Goal: Information Seeking & Learning: Learn about a topic

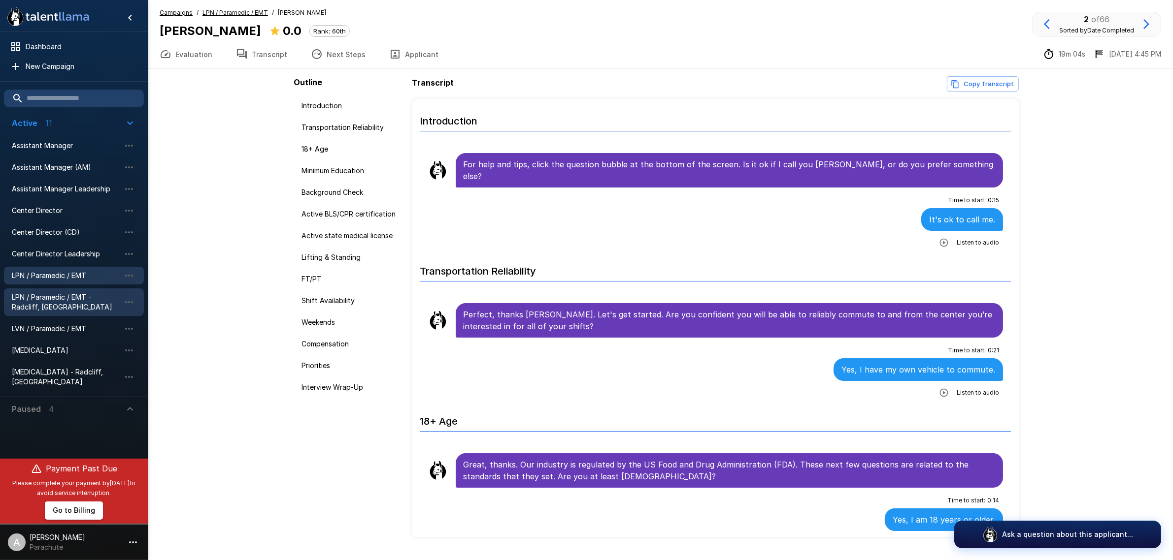
scroll to position [1108, 0]
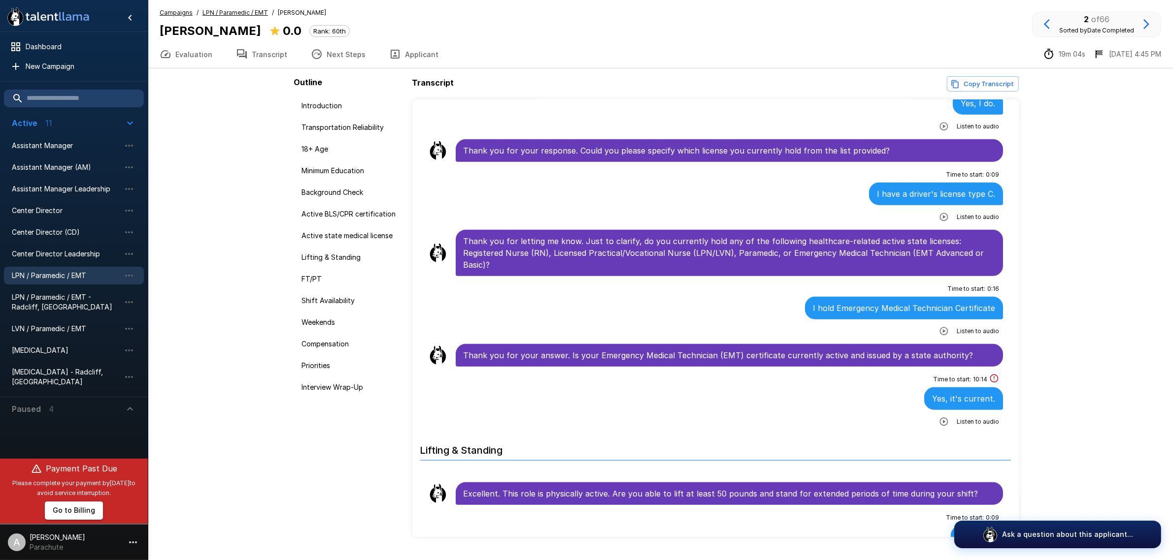
click at [86, 269] on div "LPN / Paramedic / EMT" at bounding box center [74, 276] width 140 height 18
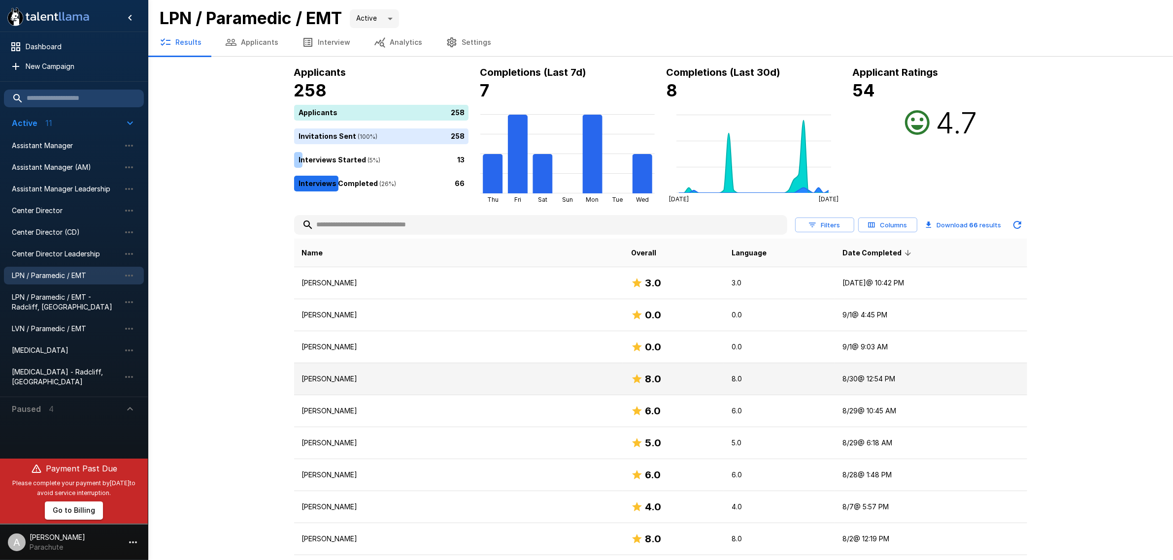
click at [402, 374] on p "[PERSON_NAME]" at bounding box center [458, 379] width 313 height 10
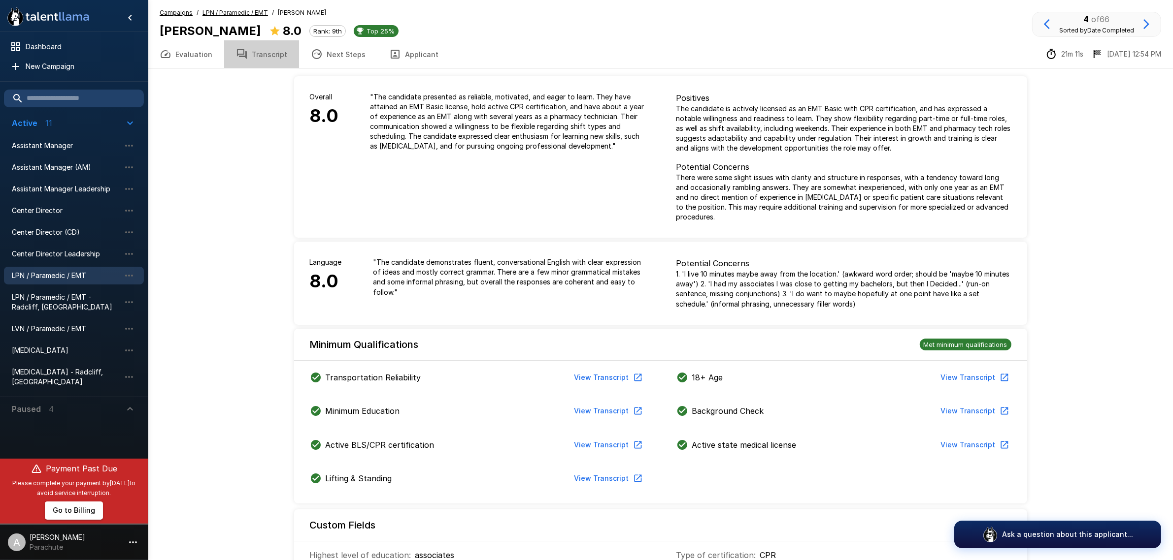
click at [277, 55] on button "Transcript" at bounding box center [261, 54] width 75 height 28
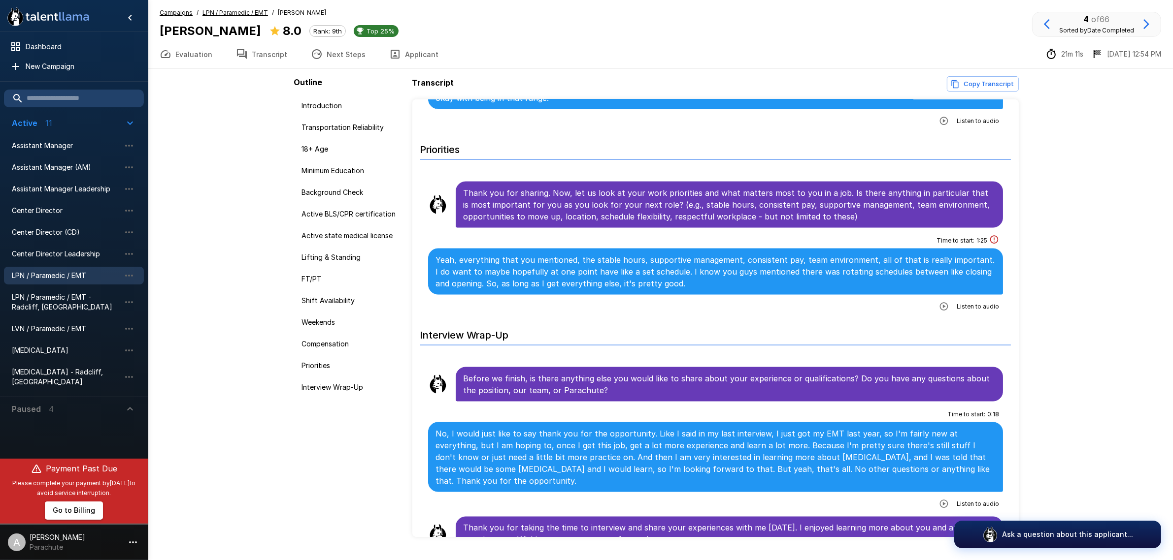
scroll to position [1944, 0]
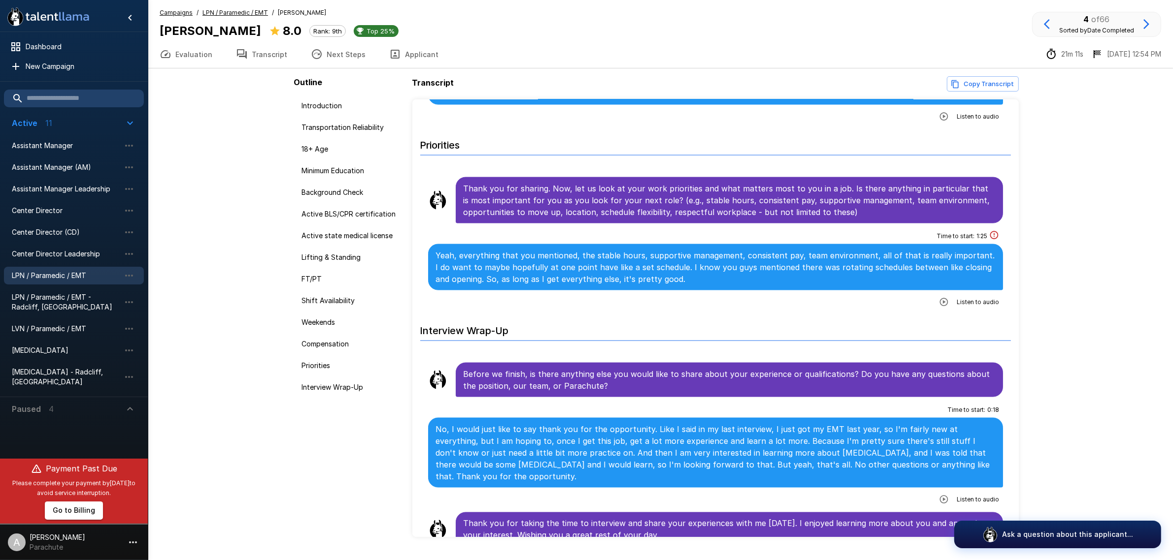
click at [263, 50] on button "Transcript" at bounding box center [261, 54] width 75 height 28
click at [82, 277] on span "LPN / Paramedic / EMT" at bounding box center [66, 276] width 108 height 10
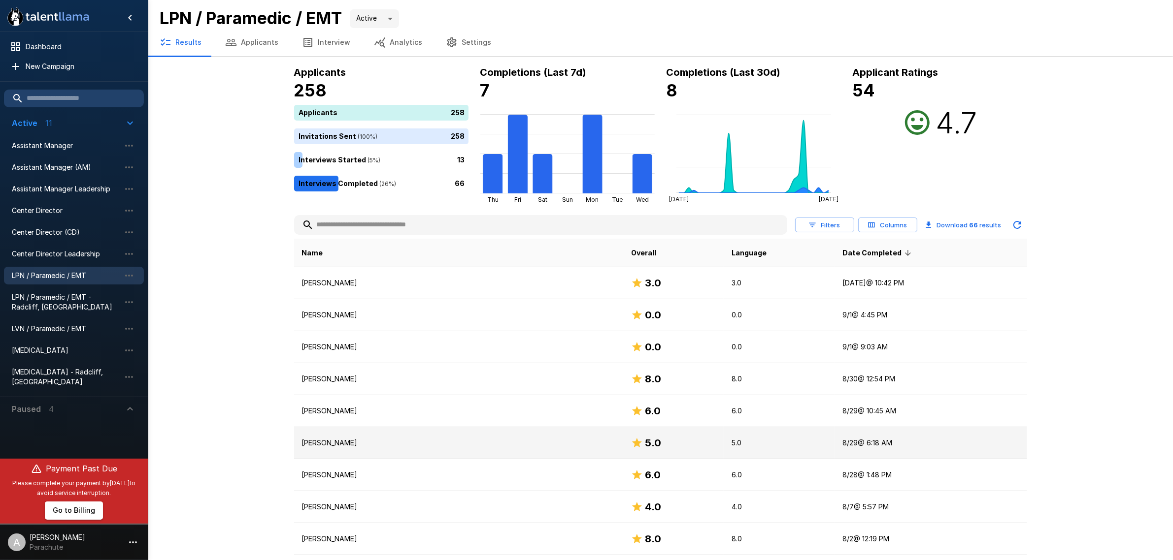
click at [448, 439] on p "[PERSON_NAME]" at bounding box center [458, 443] width 313 height 10
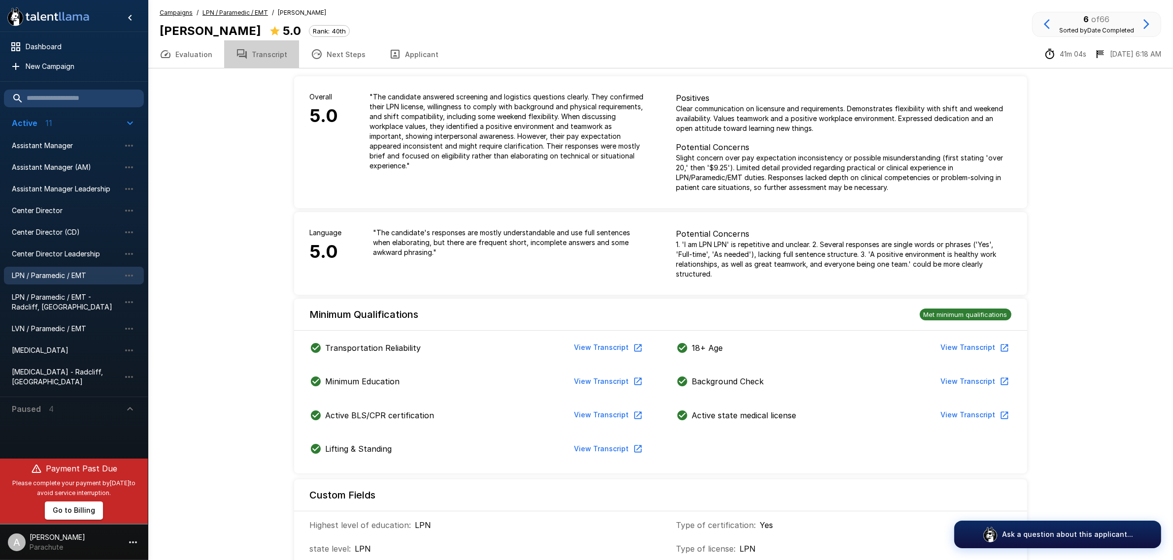
click at [267, 48] on button "Transcript" at bounding box center [261, 54] width 75 height 28
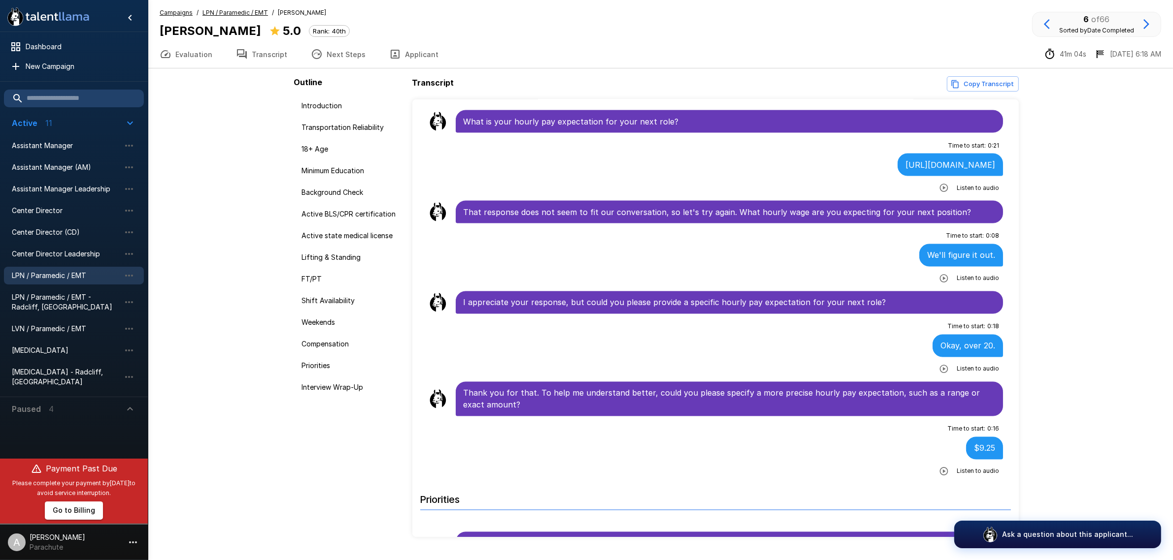
scroll to position [2216, 0]
